Goal: Transaction & Acquisition: Purchase product/service

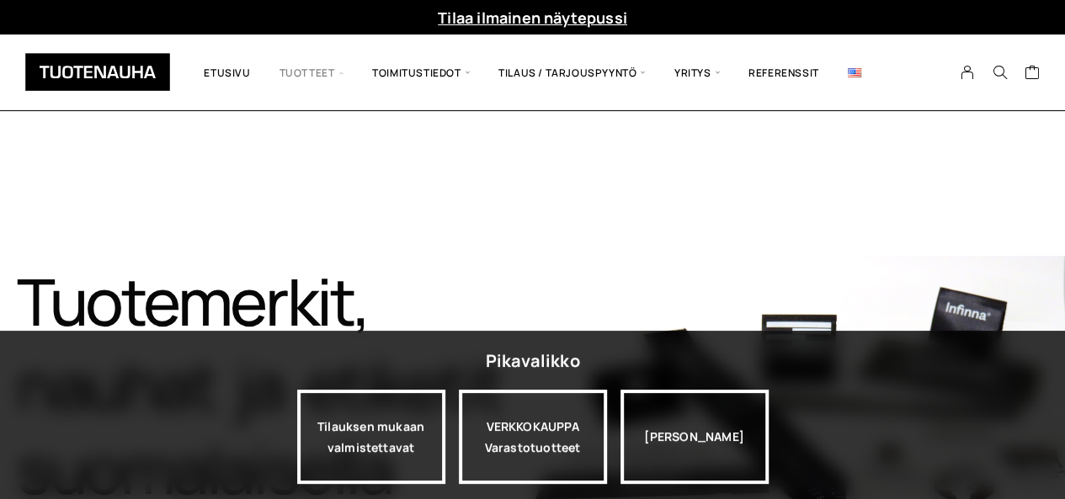
click at [303, 72] on span "Tuotteet" at bounding box center [311, 72] width 93 height 51
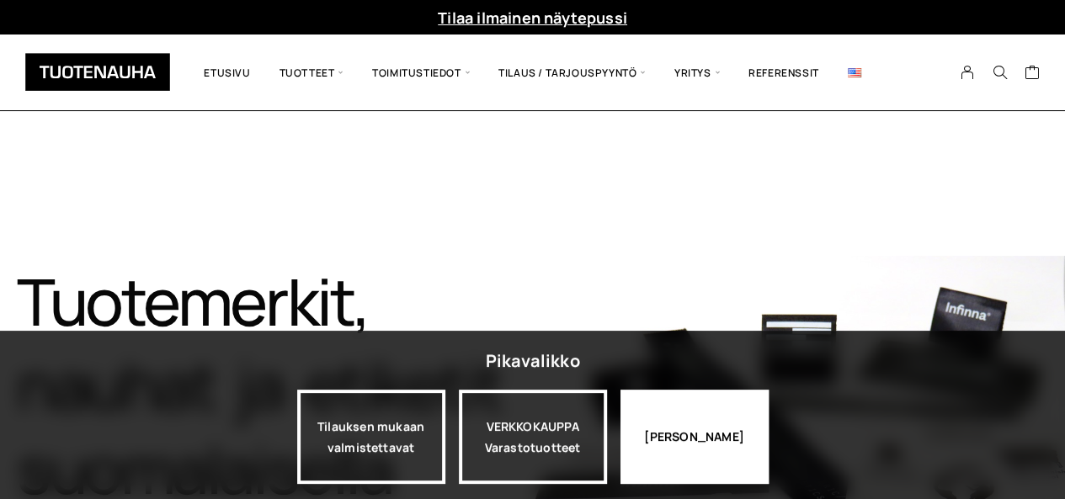
click at [736, 442] on div "Jatka katselua" at bounding box center [694, 437] width 148 height 94
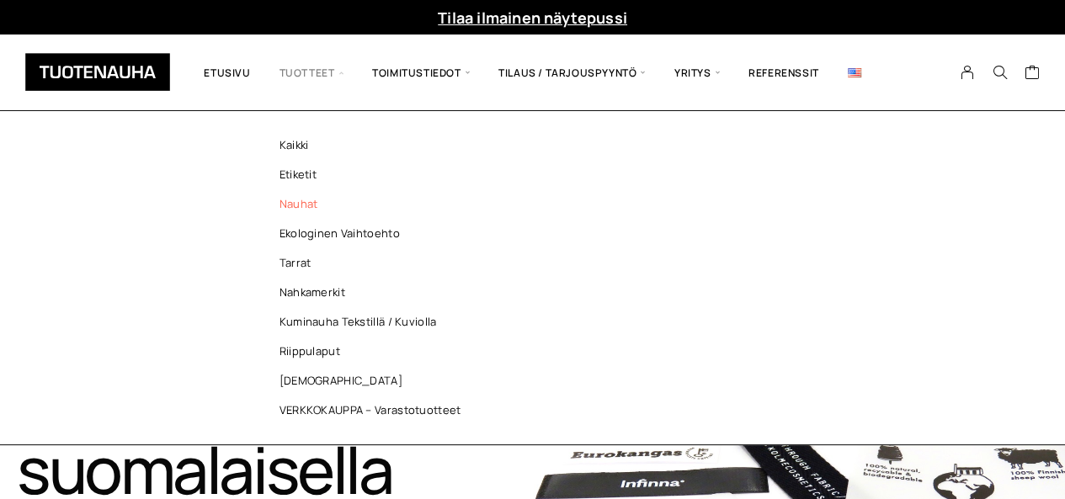
click at [305, 209] on link "Nauhat" at bounding box center [375, 203] width 244 height 29
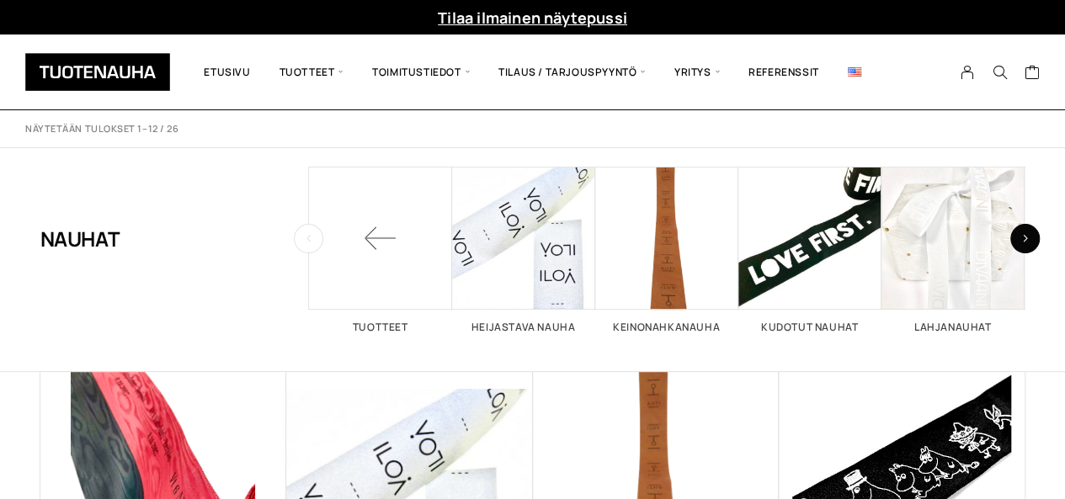
click at [1030, 237] on button "button" at bounding box center [1024, 238] width 29 height 29
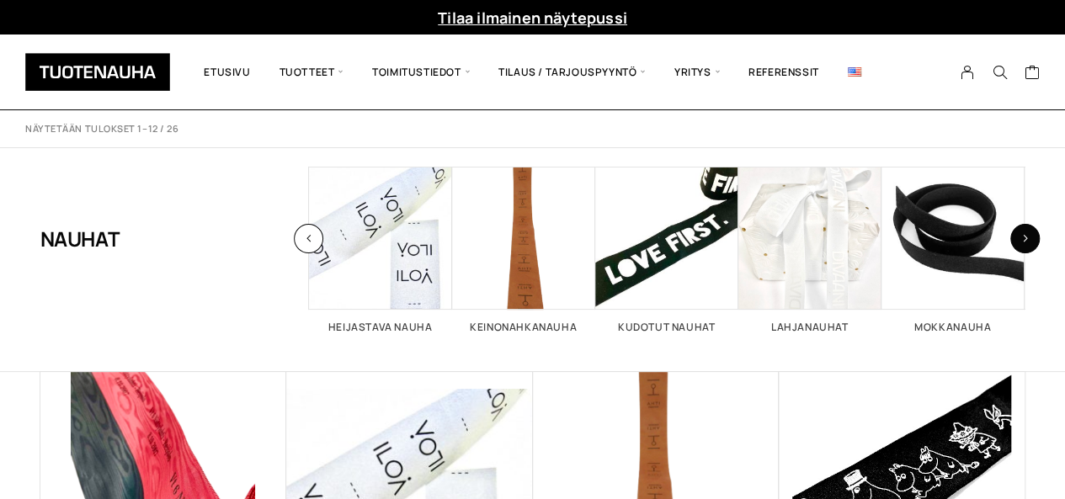
click at [1030, 237] on button "button" at bounding box center [1024, 238] width 29 height 29
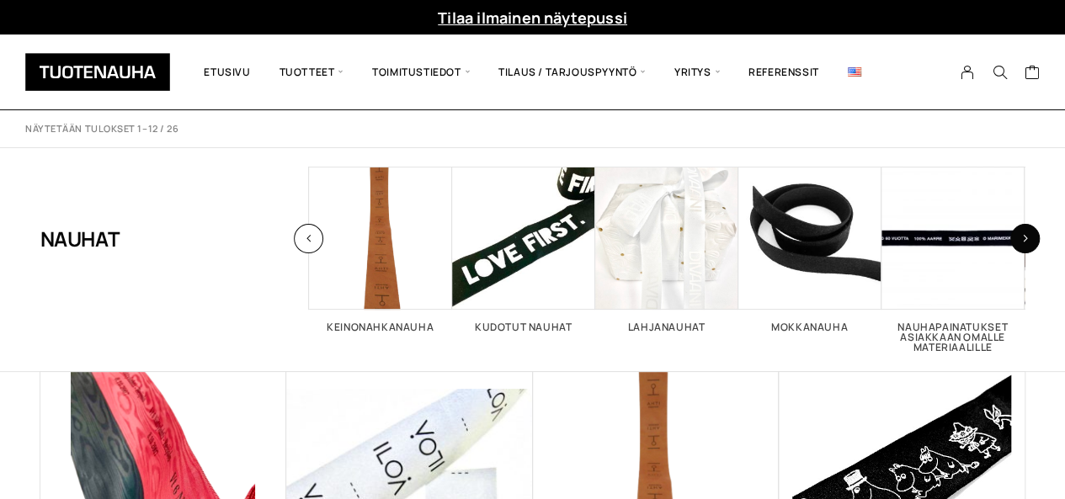
click at [1030, 237] on button "button" at bounding box center [1024, 238] width 29 height 29
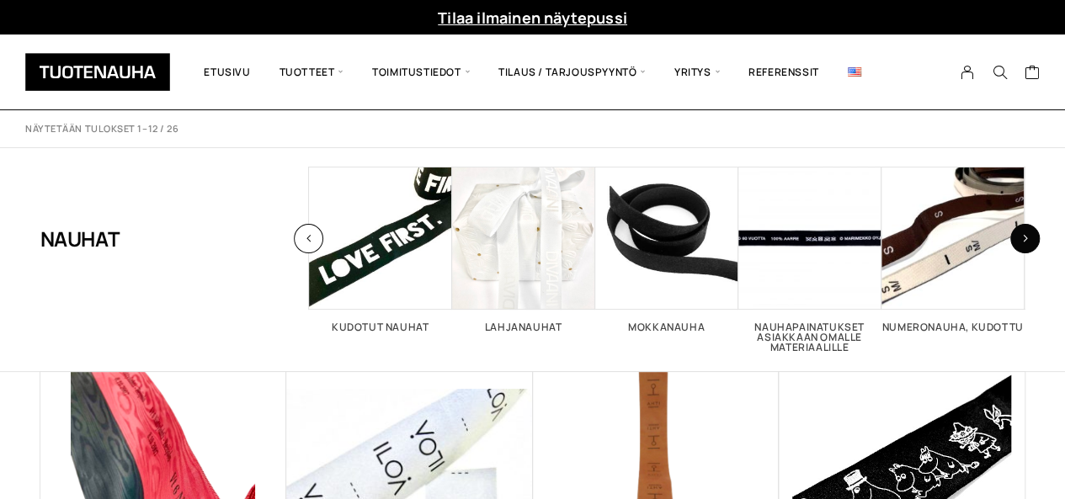
click at [1029, 238] on button "button" at bounding box center [1024, 238] width 29 height 29
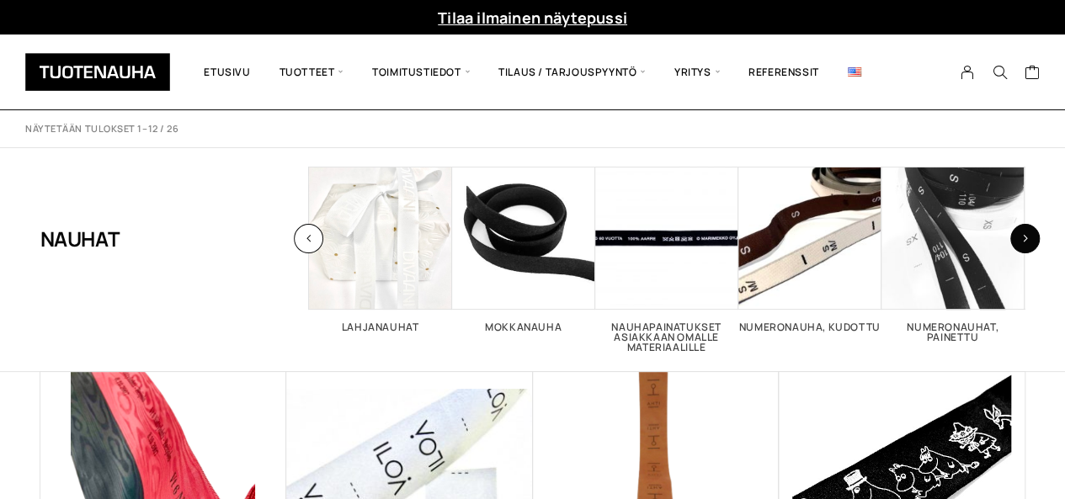
click at [1029, 238] on button "button" at bounding box center [1024, 238] width 29 height 29
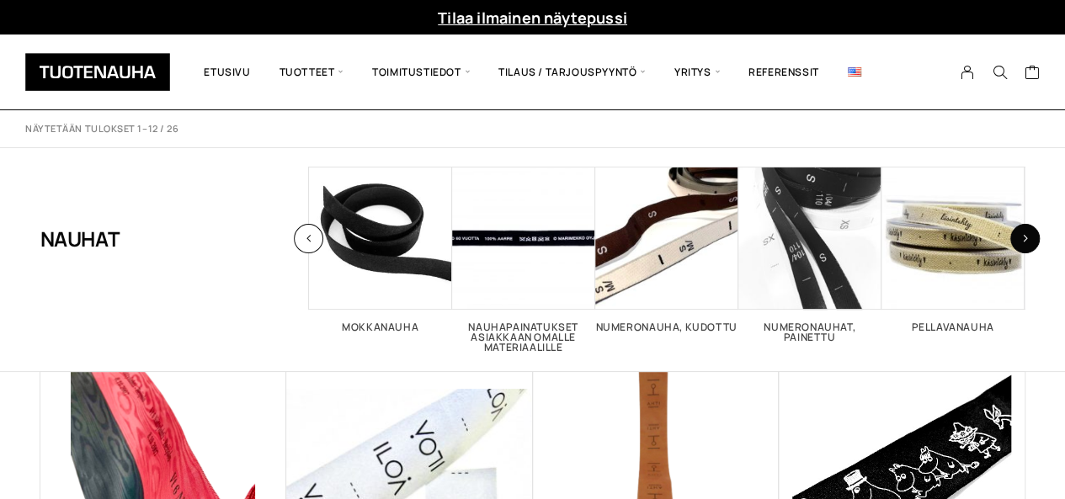
click at [1029, 238] on button "button" at bounding box center [1024, 238] width 29 height 29
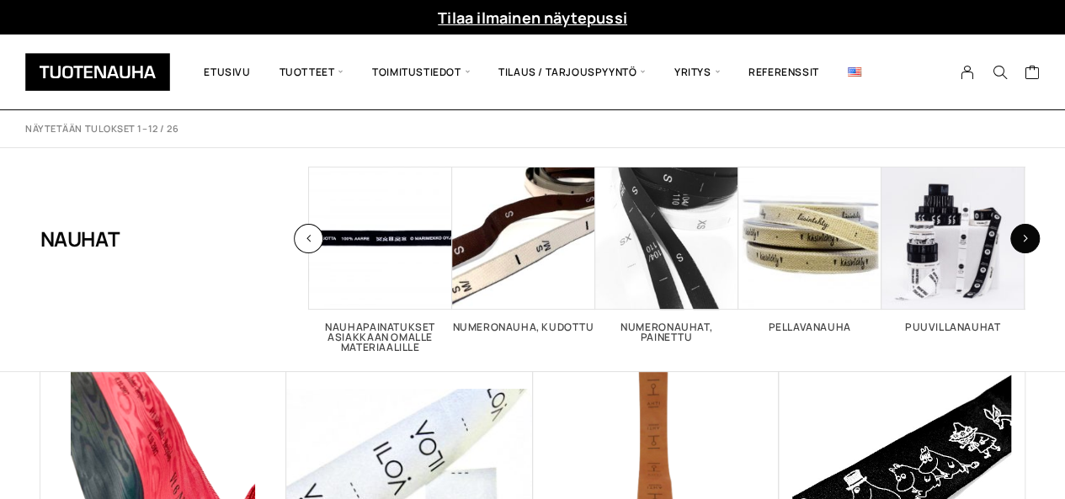
click at [1029, 238] on button "button" at bounding box center [1024, 238] width 29 height 29
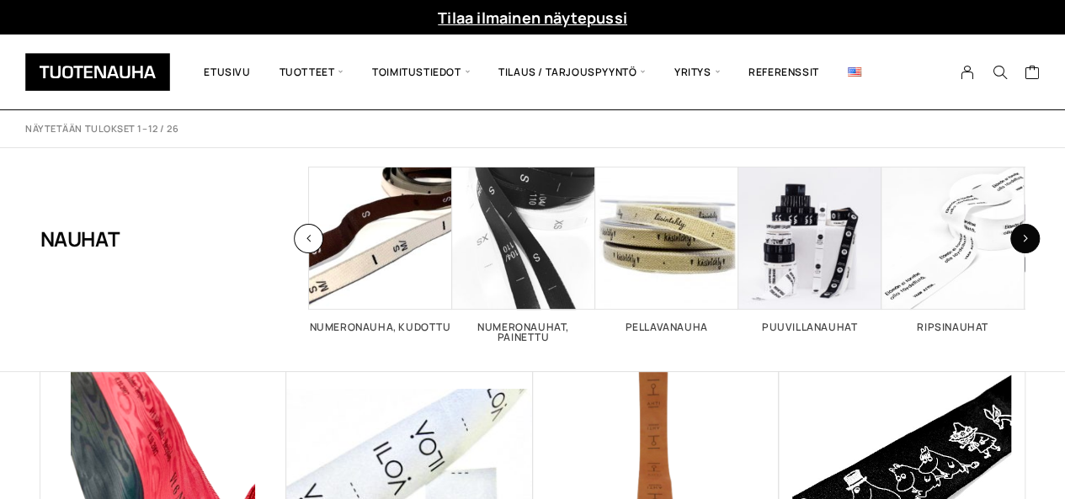
click at [1029, 238] on button "button" at bounding box center [1024, 238] width 29 height 29
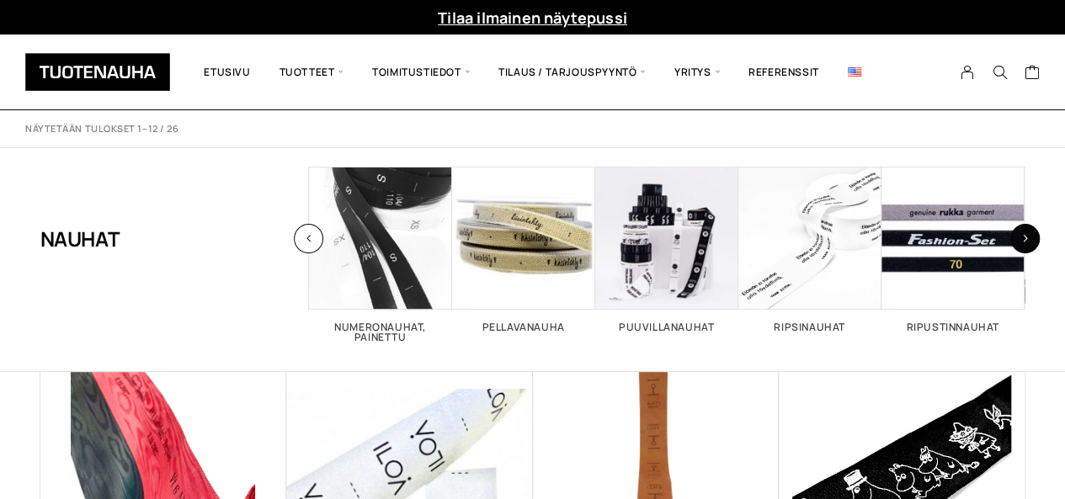
click at [1029, 238] on button "button" at bounding box center [1024, 238] width 29 height 29
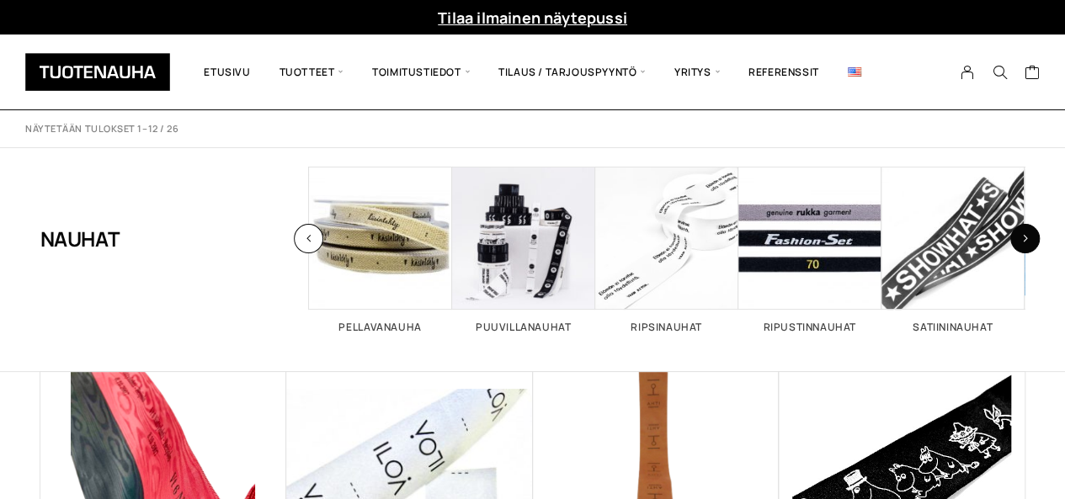
click at [1029, 238] on button "button" at bounding box center [1024, 238] width 29 height 29
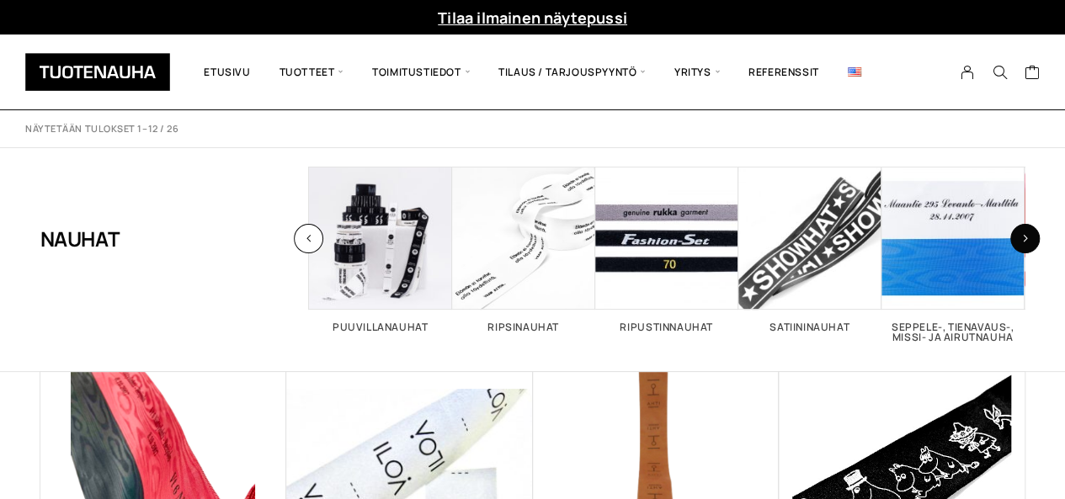
click at [1029, 238] on button "button" at bounding box center [1024, 238] width 29 height 29
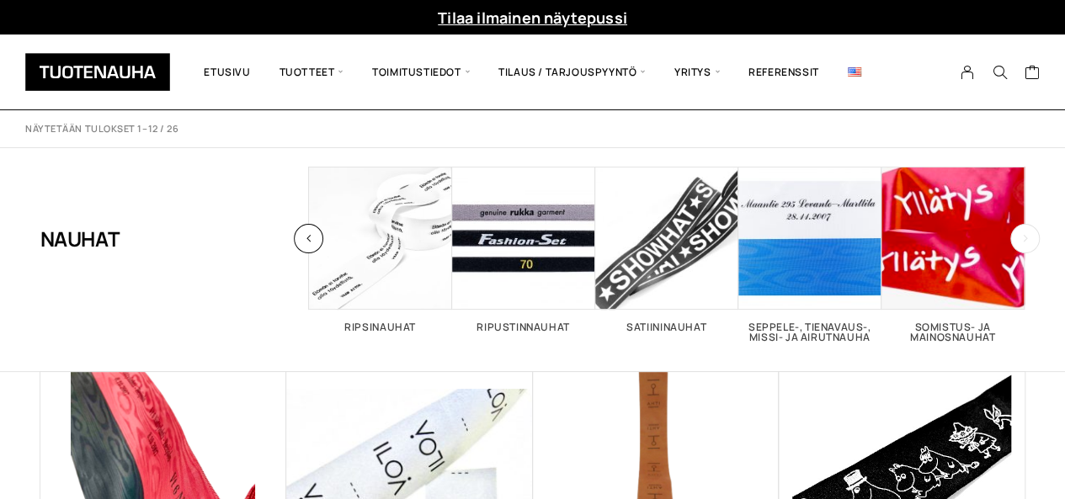
click at [1029, 238] on button "button" at bounding box center [1024, 238] width 29 height 29
click at [307, 247] on button "button" at bounding box center [308, 238] width 29 height 29
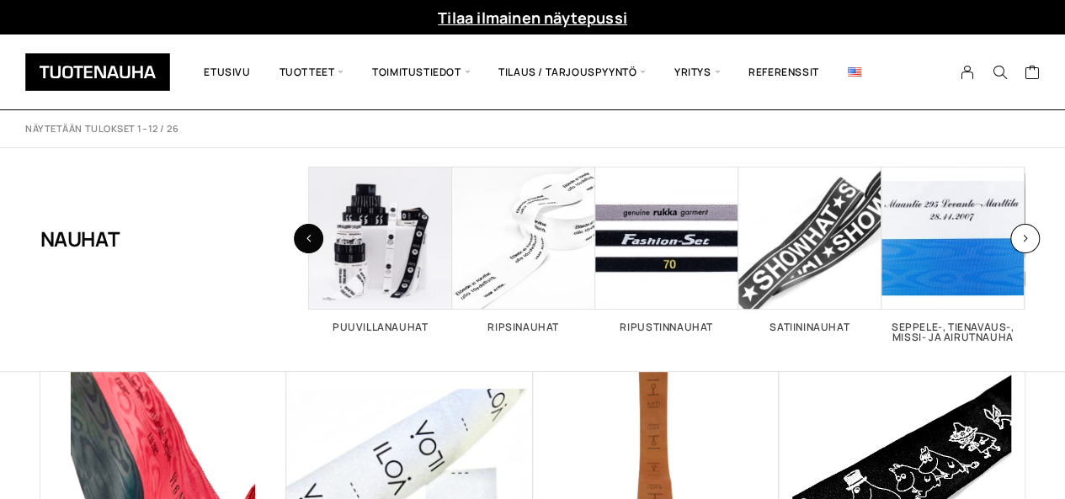
click at [307, 247] on button "button" at bounding box center [308, 238] width 29 height 29
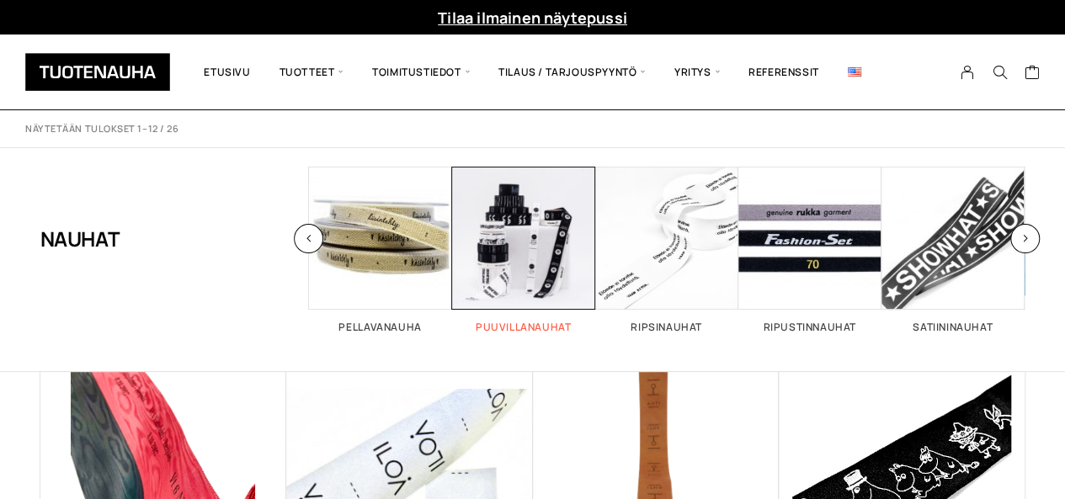
click at [525, 247] on span "Visit product category Puuvillanauhat" at bounding box center [523, 238] width 143 height 143
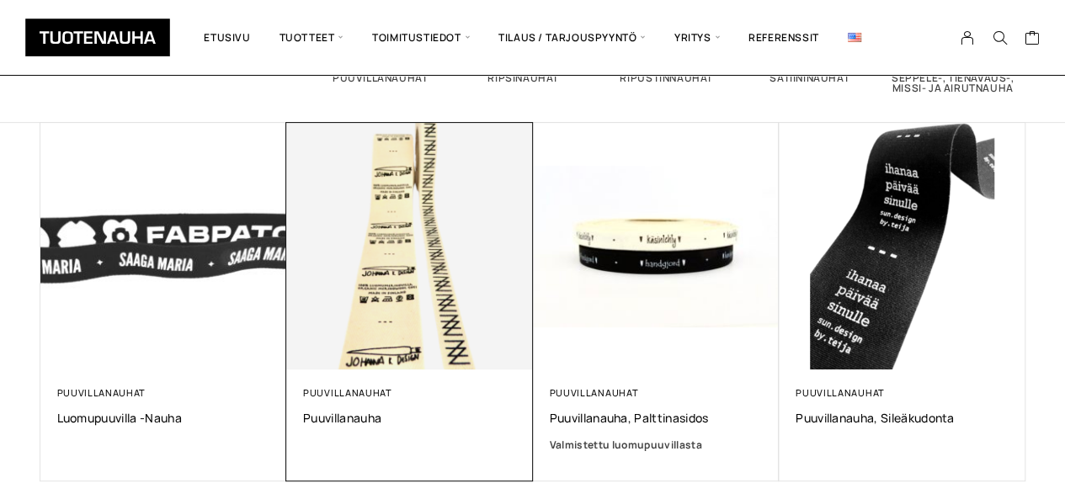
scroll to position [337, 0]
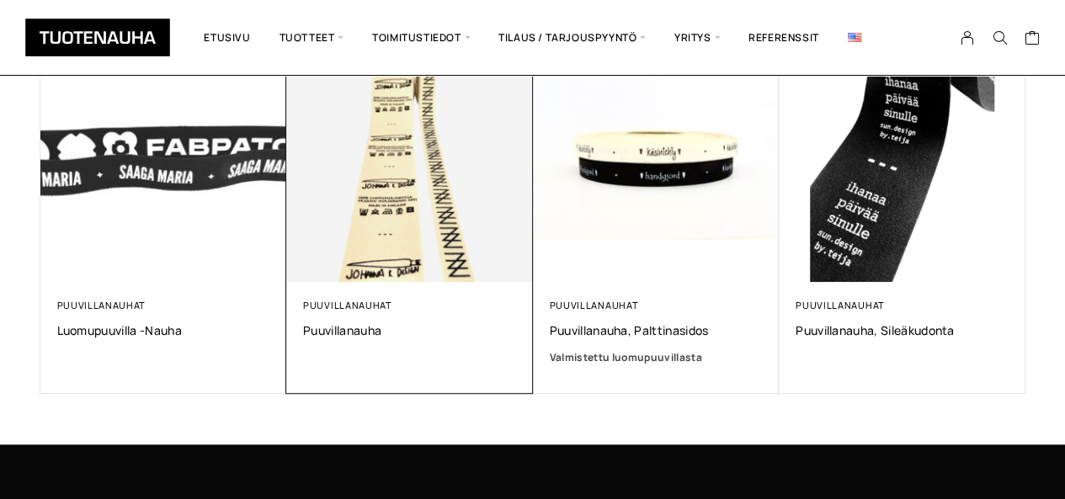
click at [364, 223] on img at bounding box center [409, 158] width 247 height 247
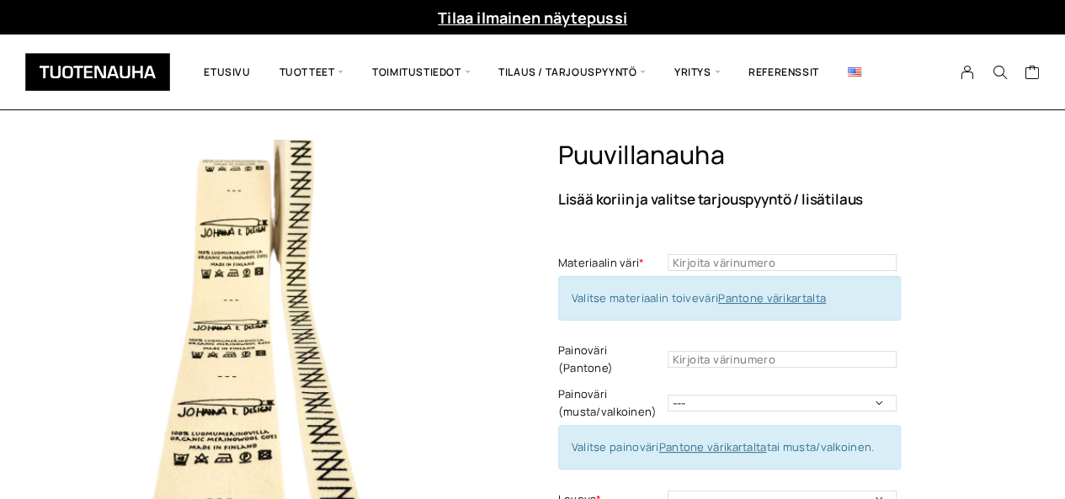
click at [771, 297] on link "Pantone värikartalta" at bounding box center [772, 297] width 108 height 15
click at [737, 255] on input "text" at bounding box center [782, 262] width 229 height 17
type input "422"
click at [876, 395] on select "--- Musta Valkoinen" at bounding box center [782, 403] width 229 height 17
select select "musta"
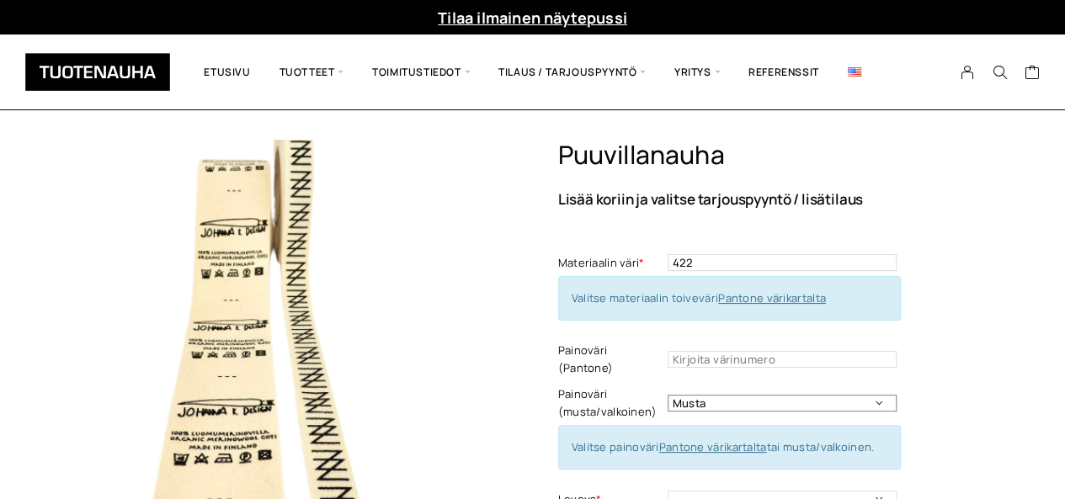
click at [668, 395] on select "--- Musta Valkoinen" at bounding box center [782, 403] width 229 height 17
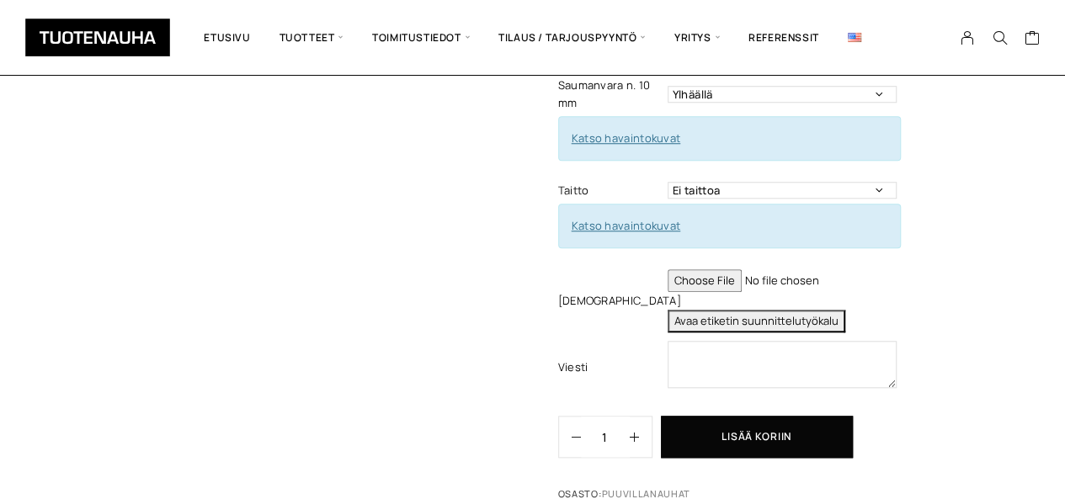
scroll to position [673, 0]
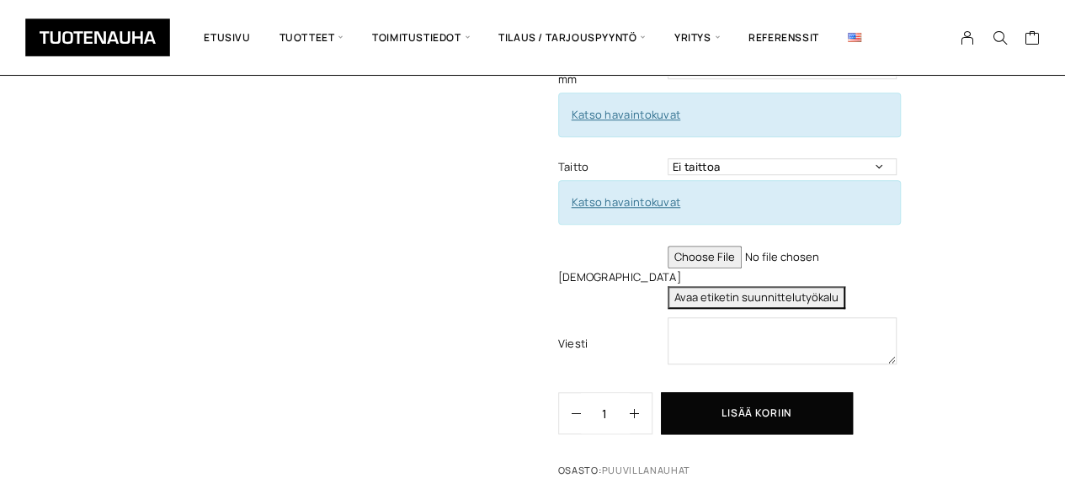
click at [800, 286] on button "Avaa etiketin suunnittelutyökalu" at bounding box center [757, 297] width 178 height 23
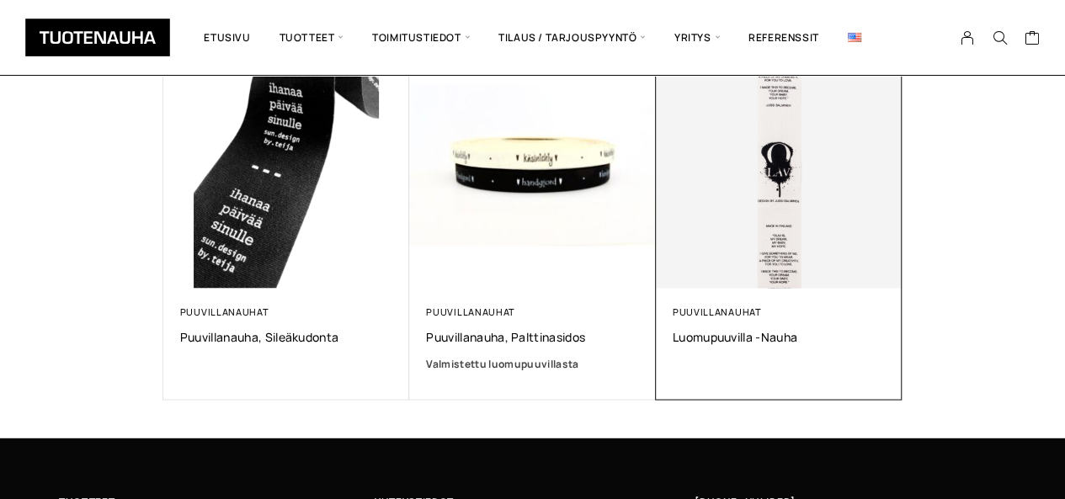
scroll to position [1515, 0]
